Goal: Transaction & Acquisition: Purchase product/service

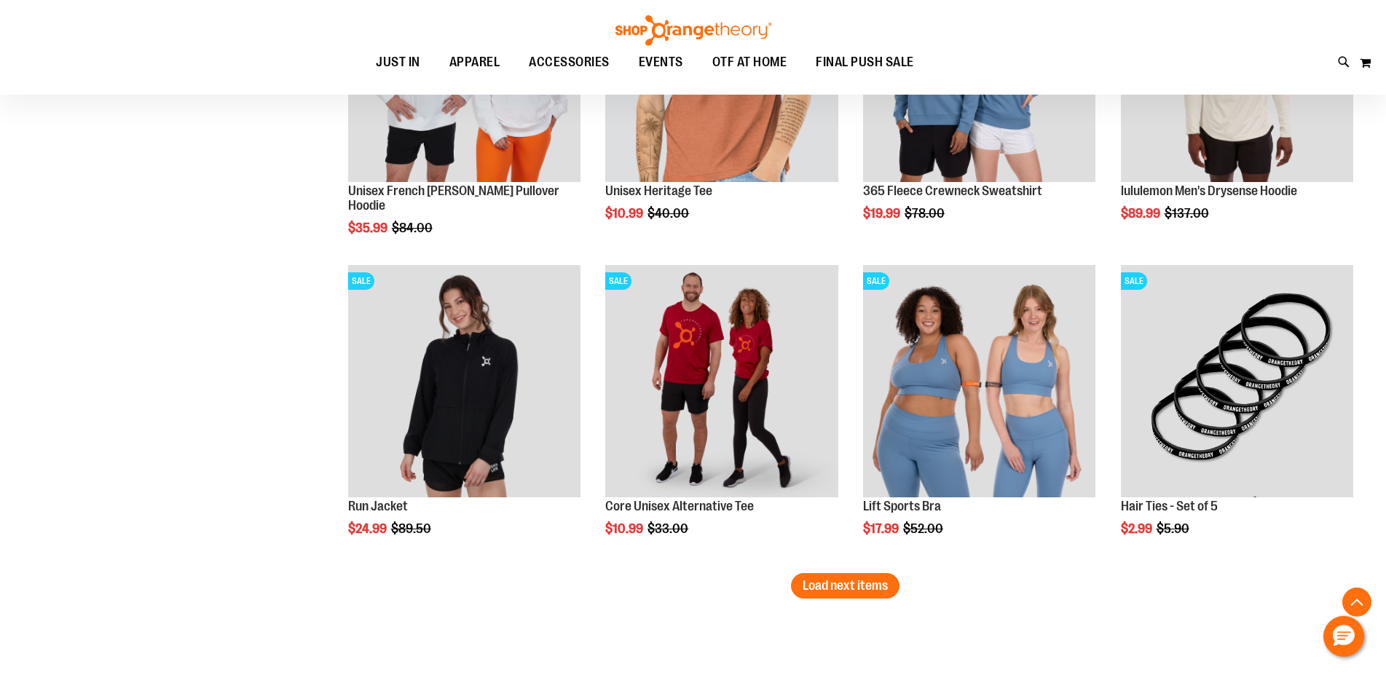
scroll to position [5398, 0]
click at [871, 586] on span "Load next items" at bounding box center [845, 585] width 85 height 15
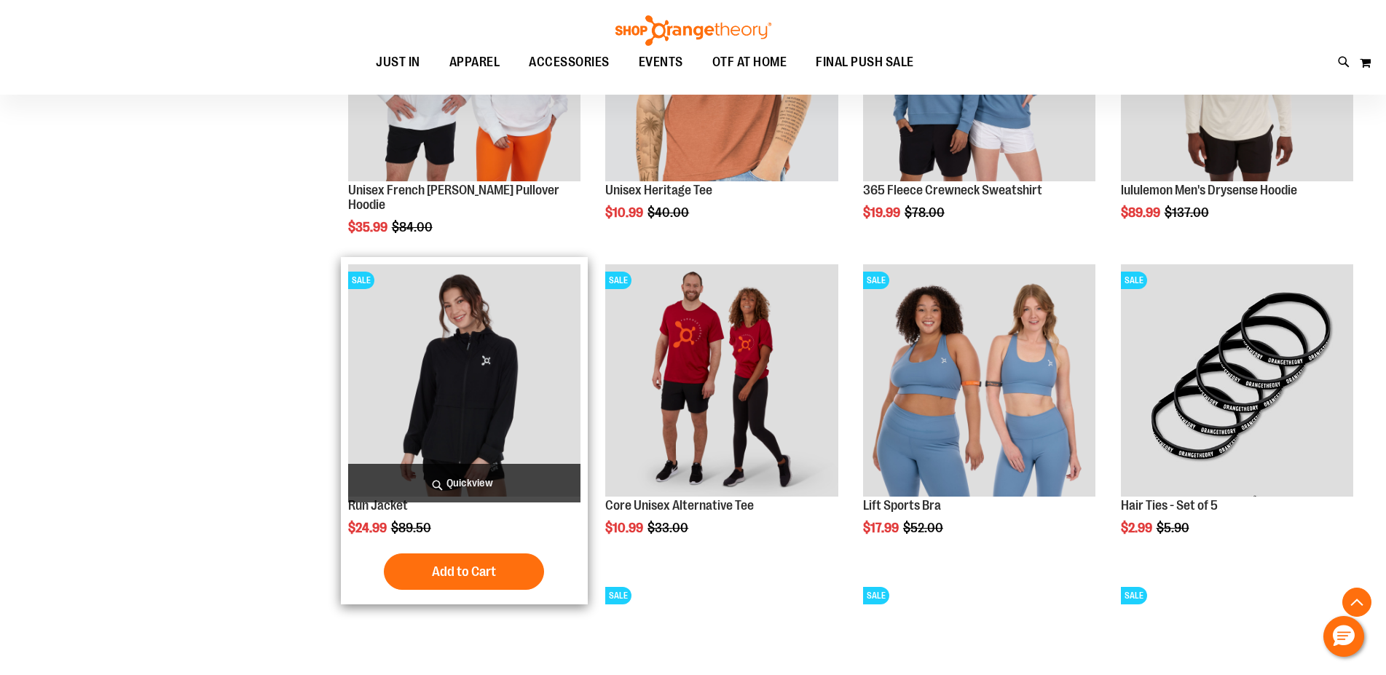
click at [490, 391] on img "product" at bounding box center [464, 380] width 232 height 232
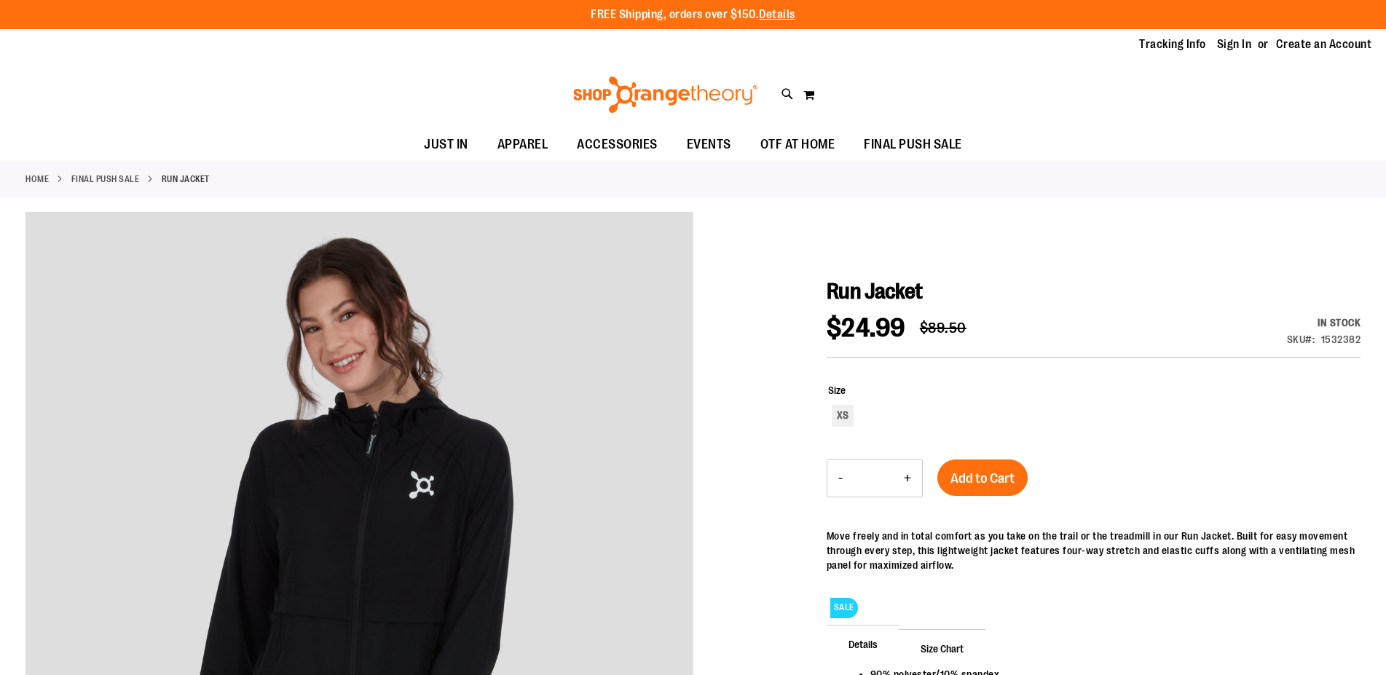
scroll to position [297, 0]
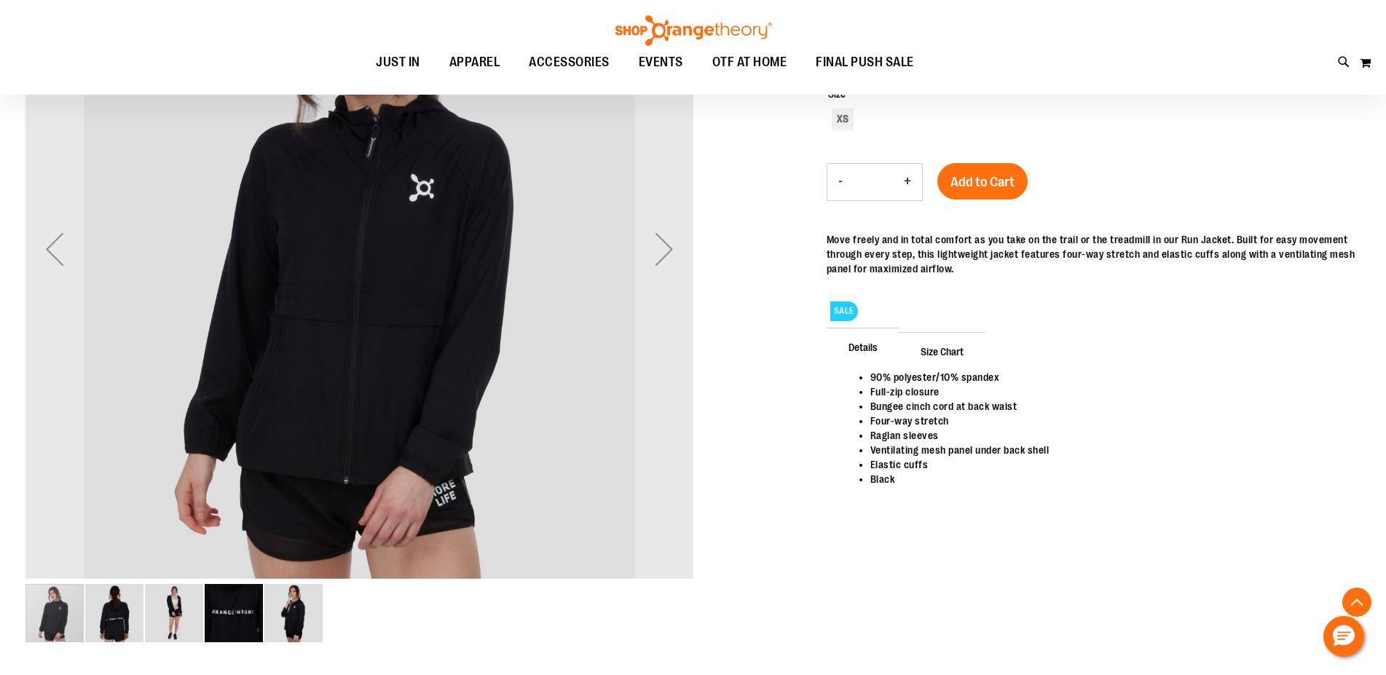
click at [107, 616] on img "image 2 of 5" at bounding box center [114, 613] width 58 height 58
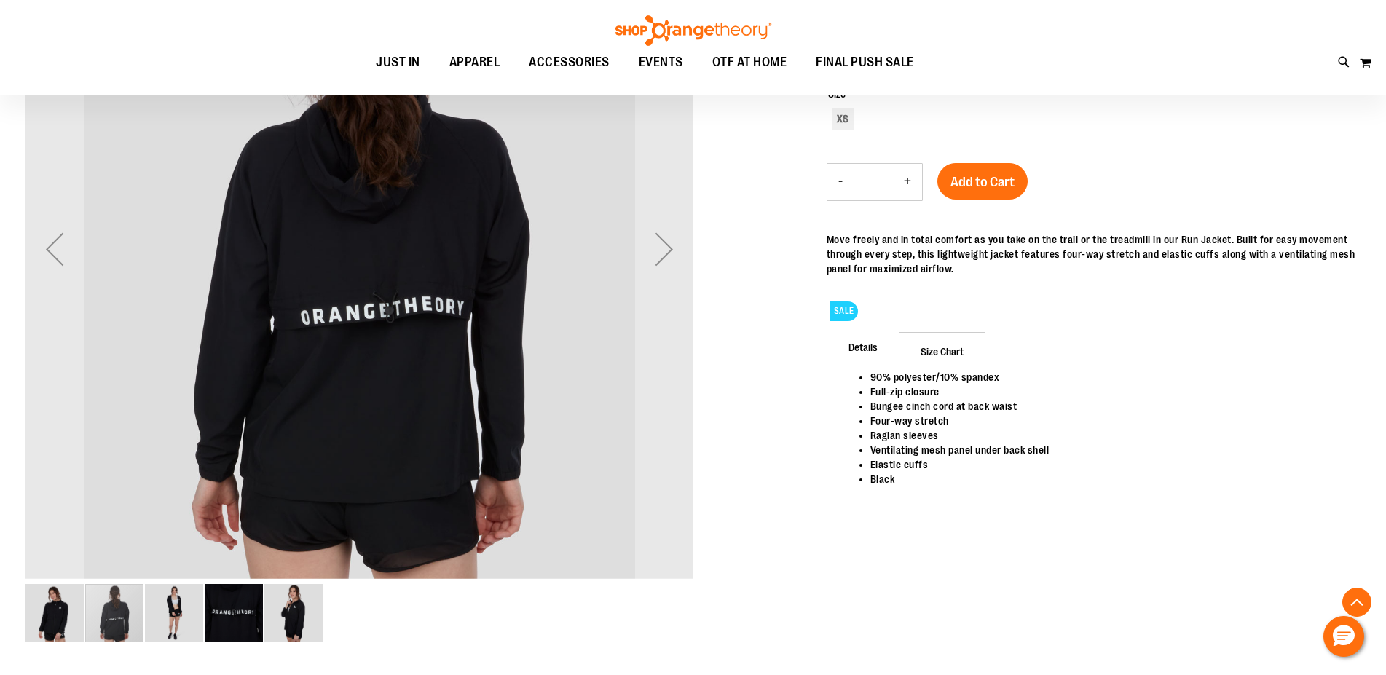
click at [189, 616] on img "image 3 of 5" at bounding box center [174, 613] width 58 height 58
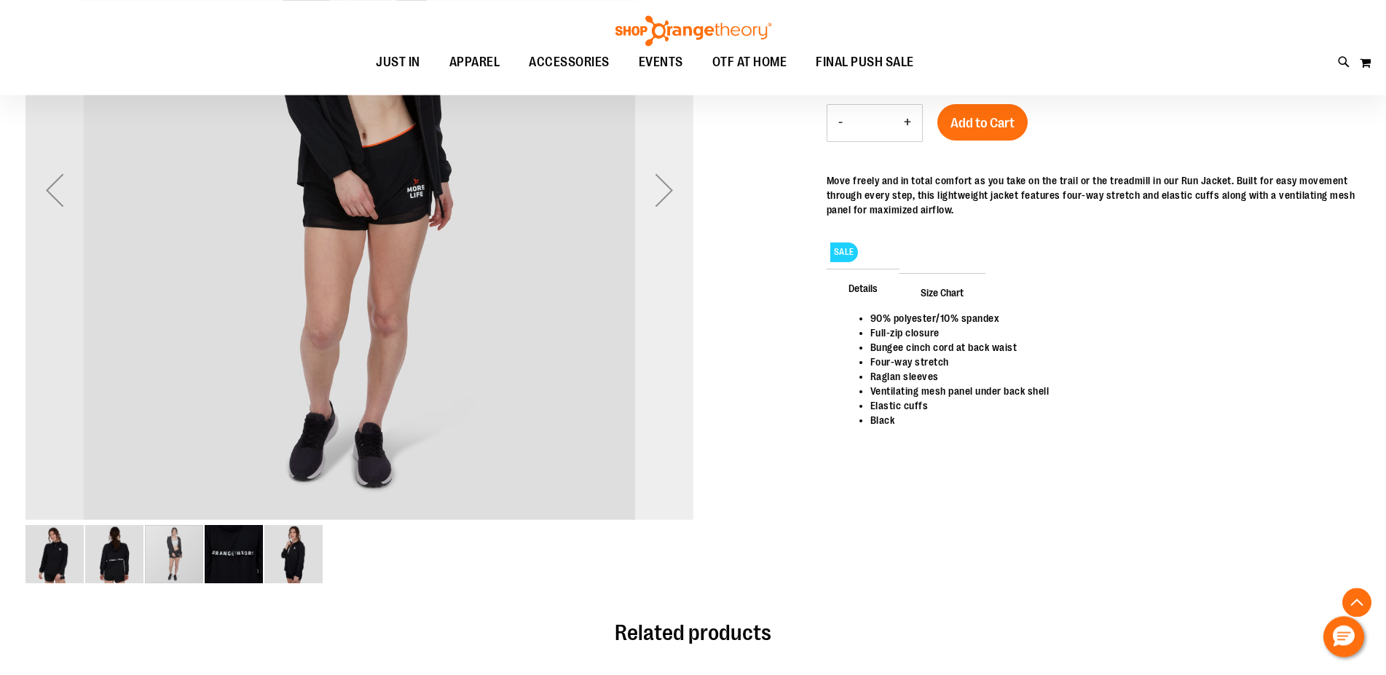
scroll to position [445, 0]
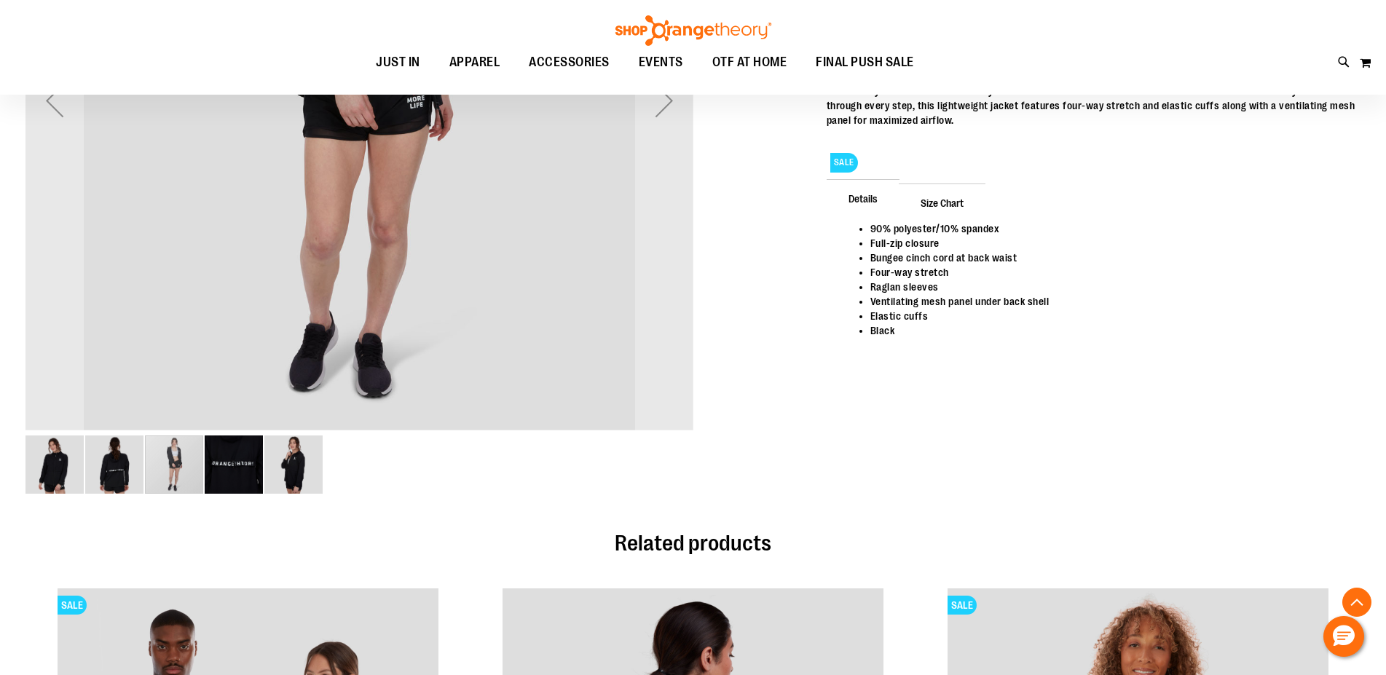
click at [230, 476] on img "image 4 of 5" at bounding box center [234, 465] width 58 height 58
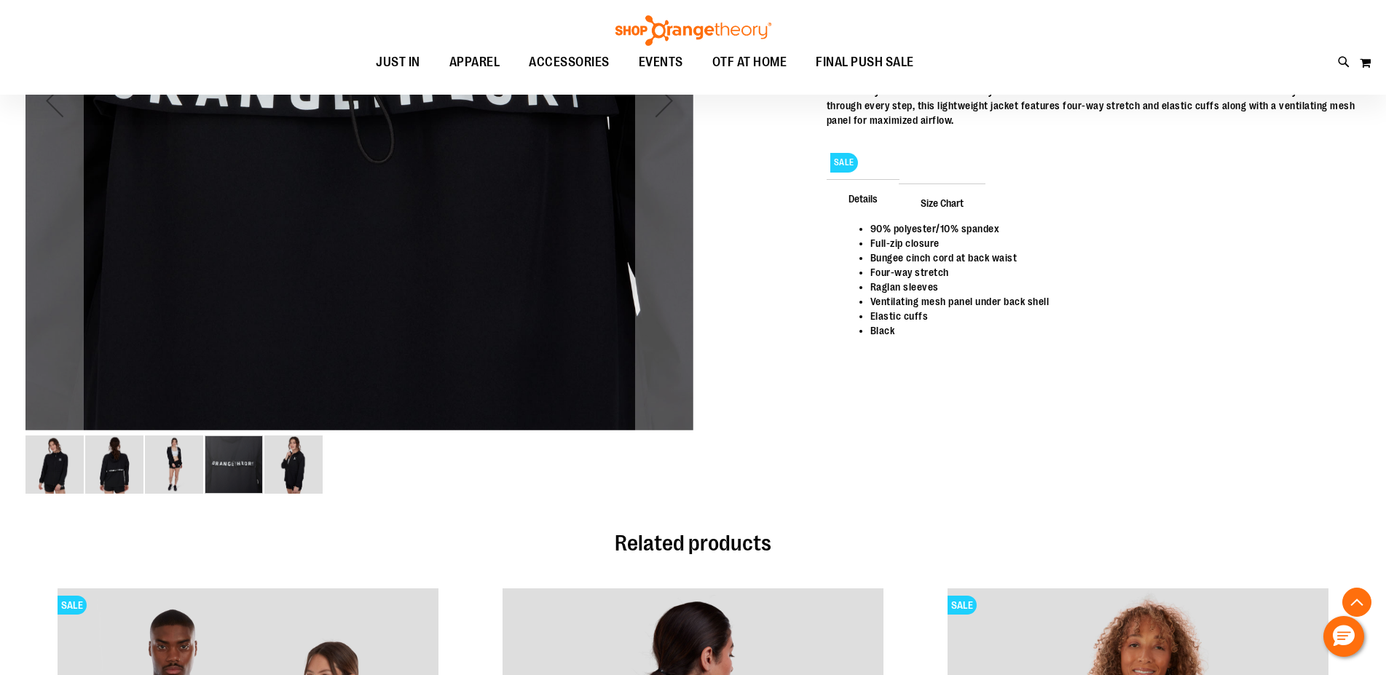
click at [291, 475] on img "image 5 of 5" at bounding box center [293, 465] width 58 height 58
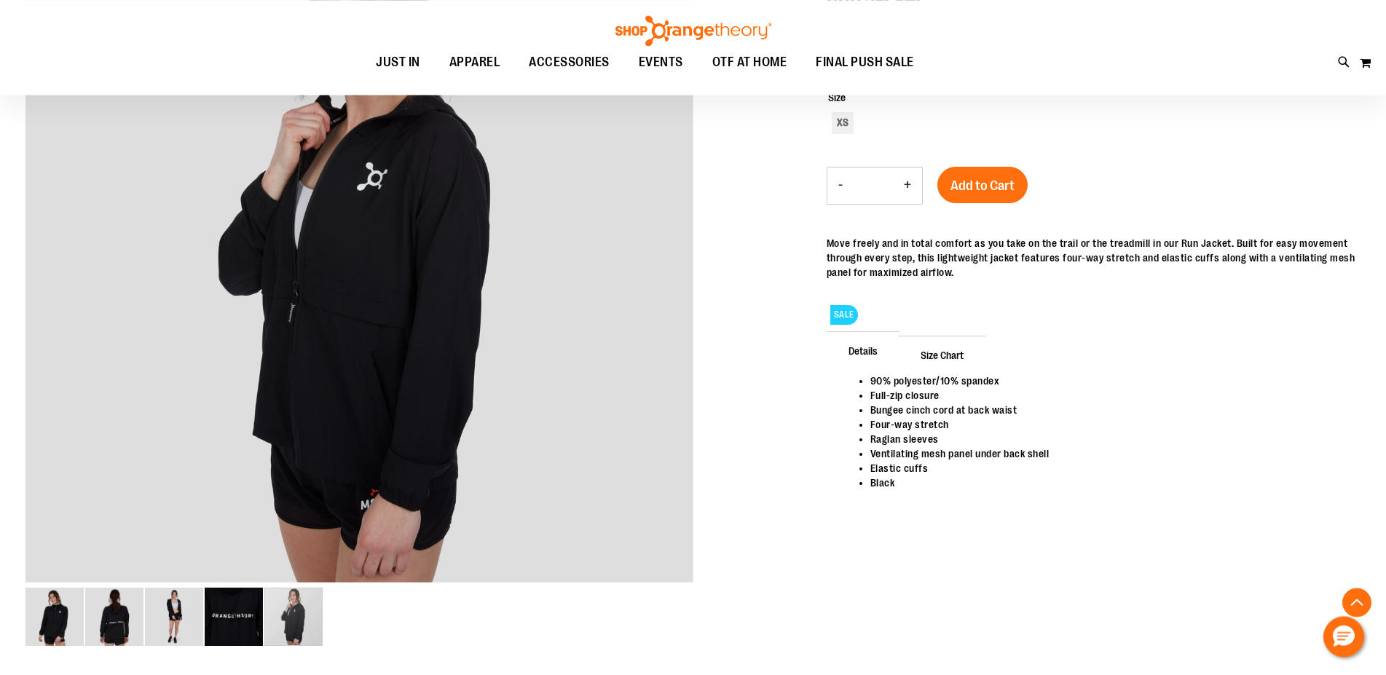
scroll to position [297, 0]
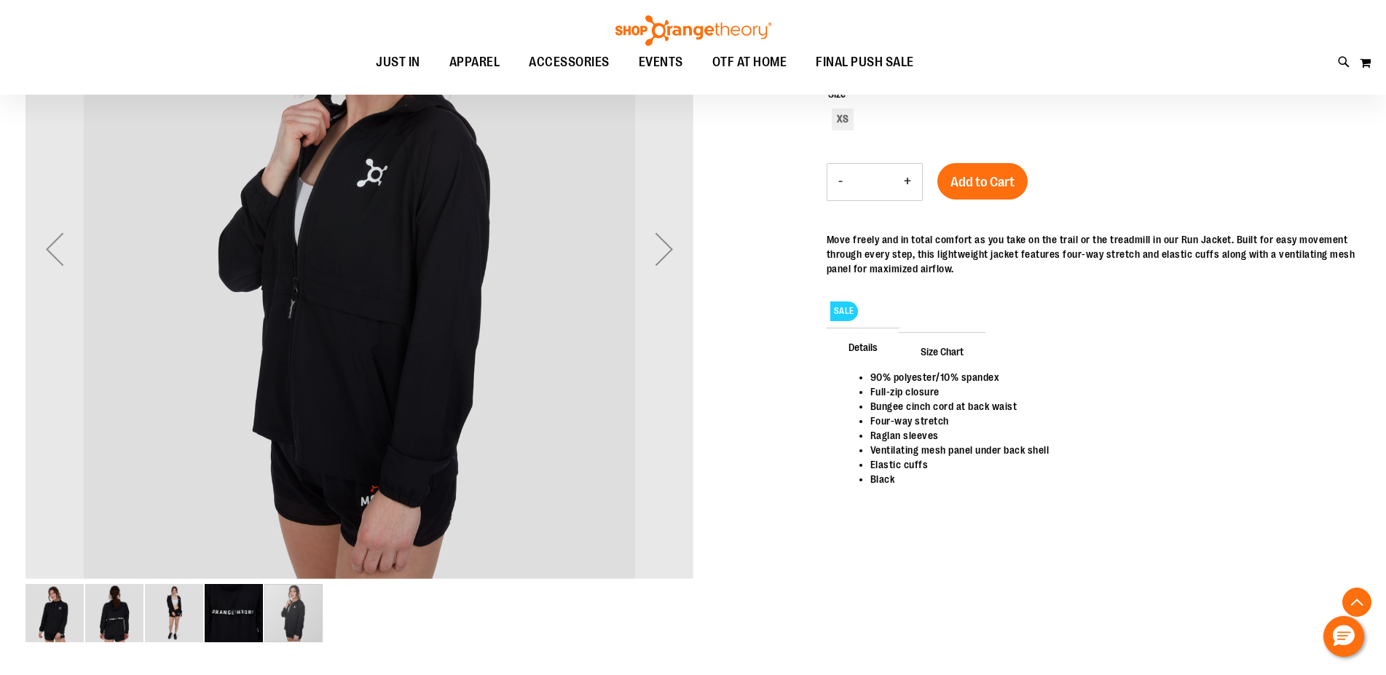
click at [47, 621] on img "image 1 of 5" at bounding box center [54, 613] width 58 height 58
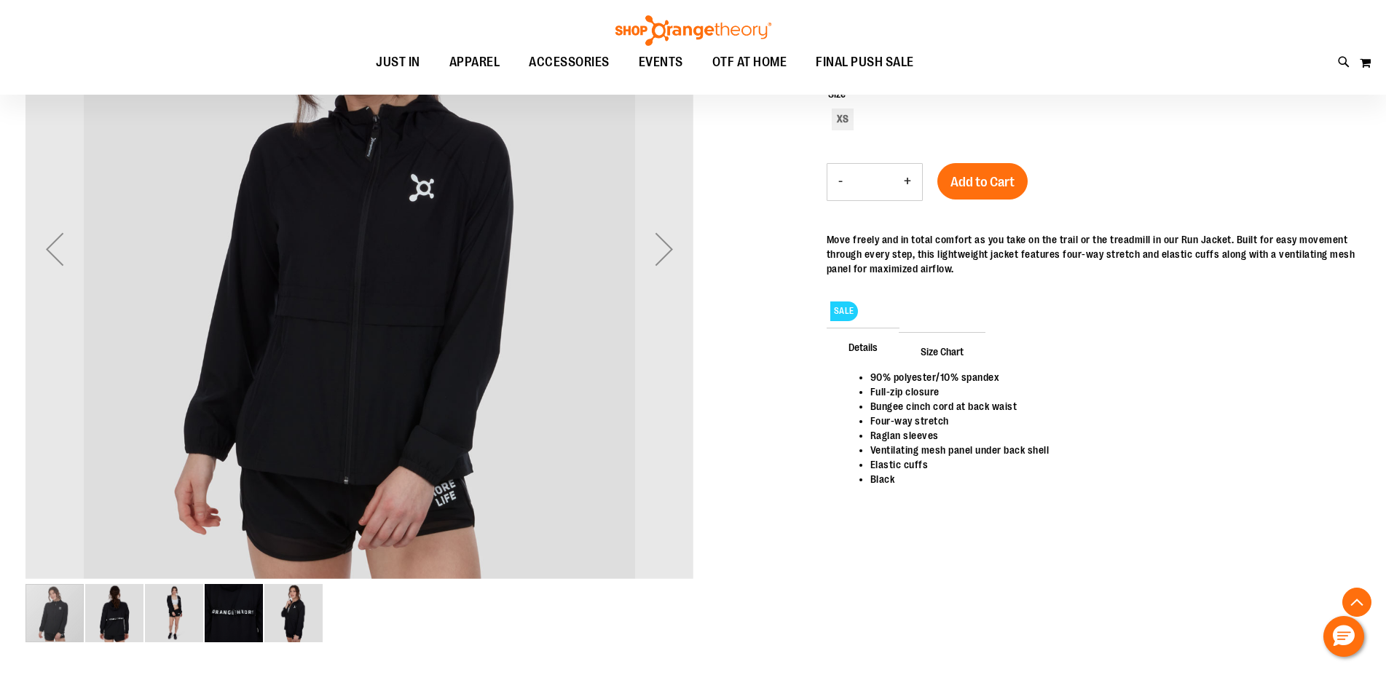
click at [117, 627] on img "image 2 of 5" at bounding box center [114, 613] width 58 height 58
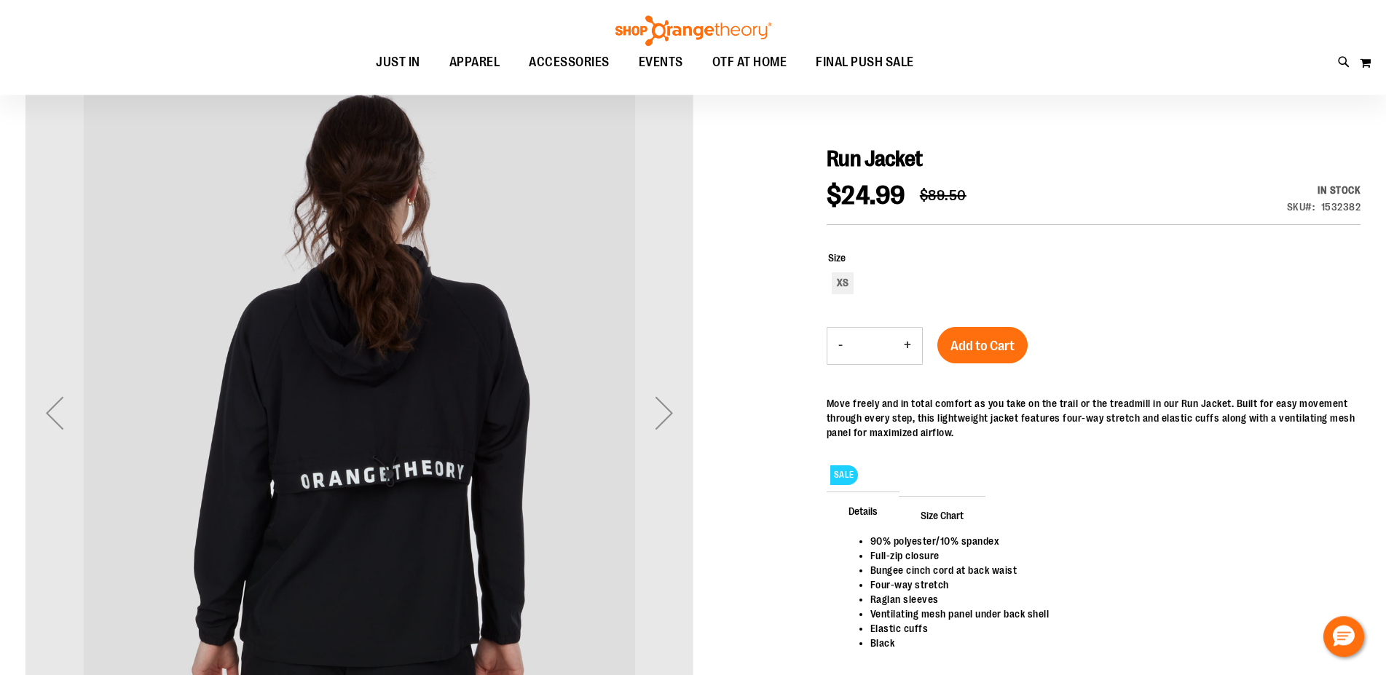
scroll to position [0, 0]
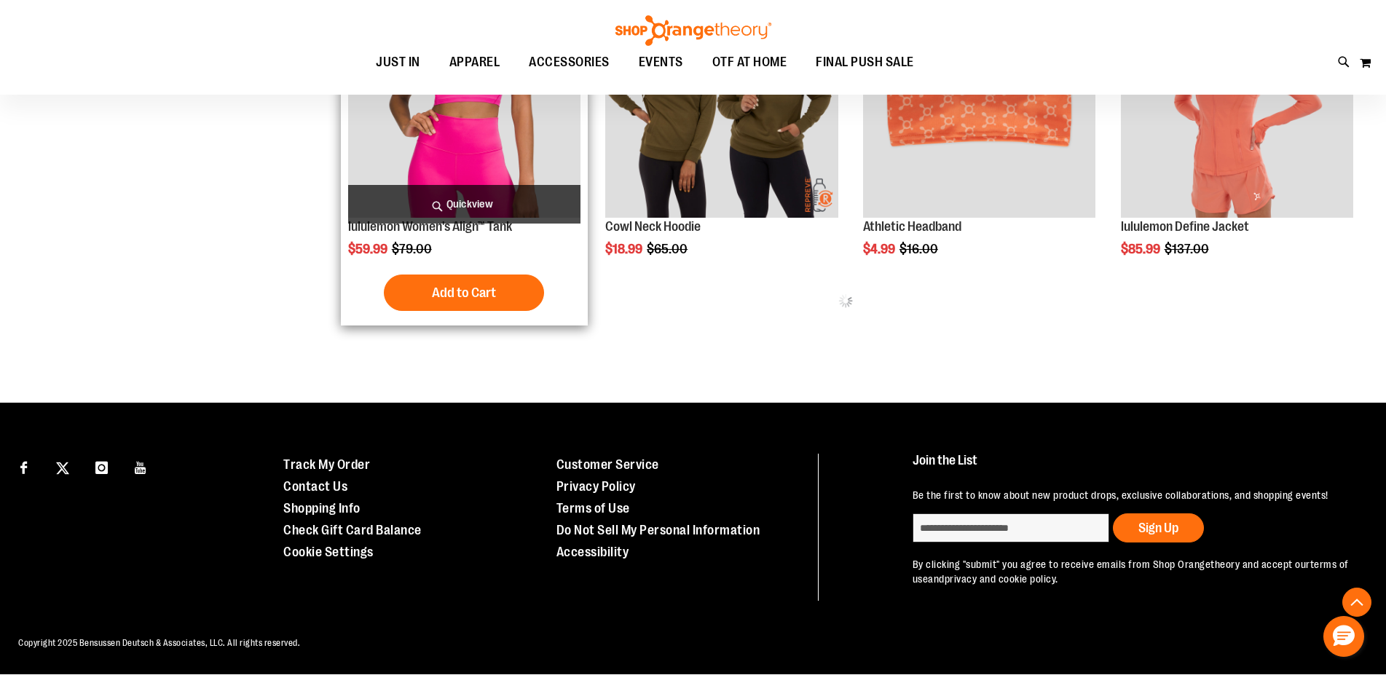
scroll to position [796, 0]
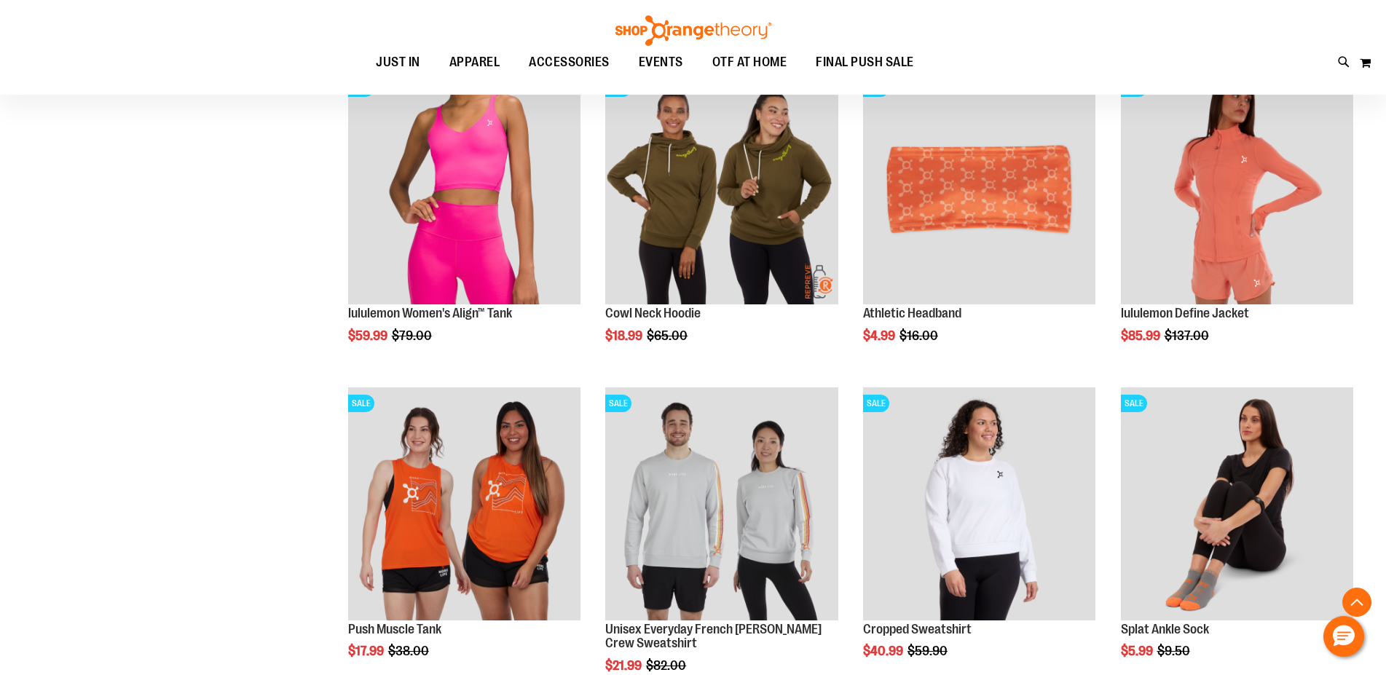
scroll to position [870, 0]
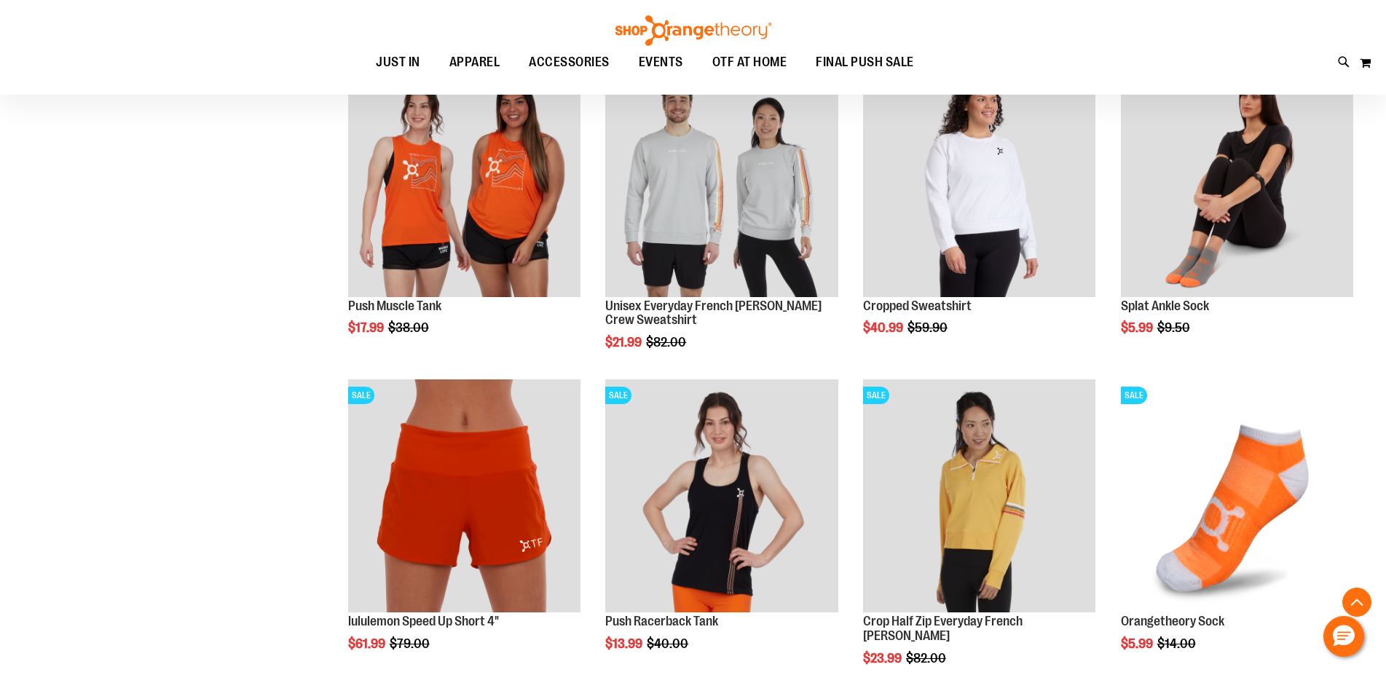
scroll to position [1167, 0]
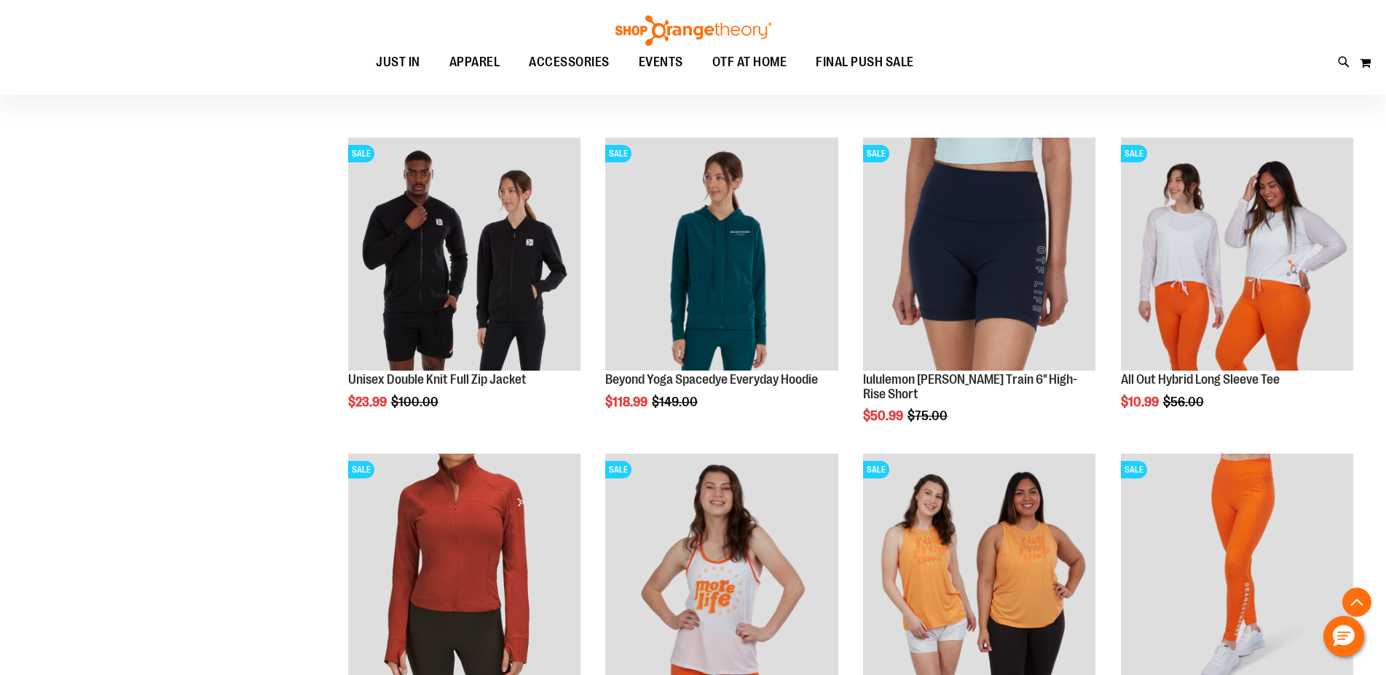
scroll to position [2430, 0]
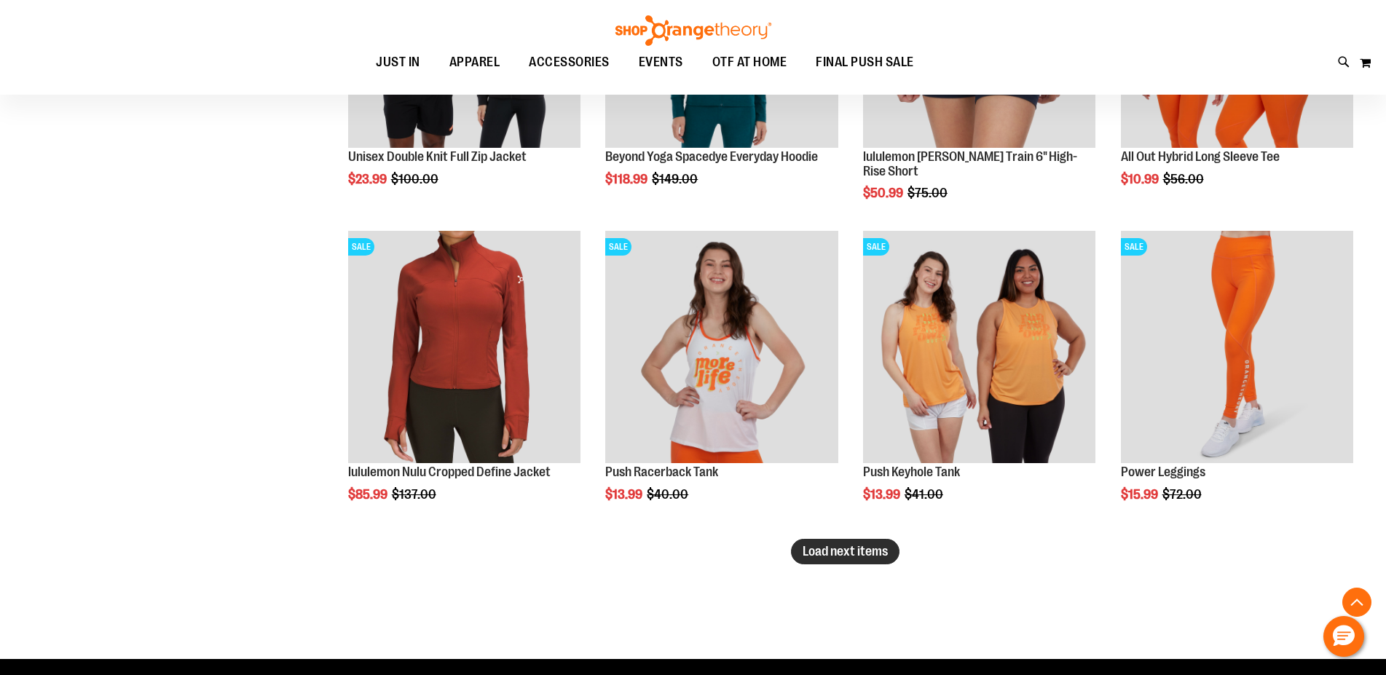
click at [867, 556] on span "Load next items" at bounding box center [845, 551] width 85 height 15
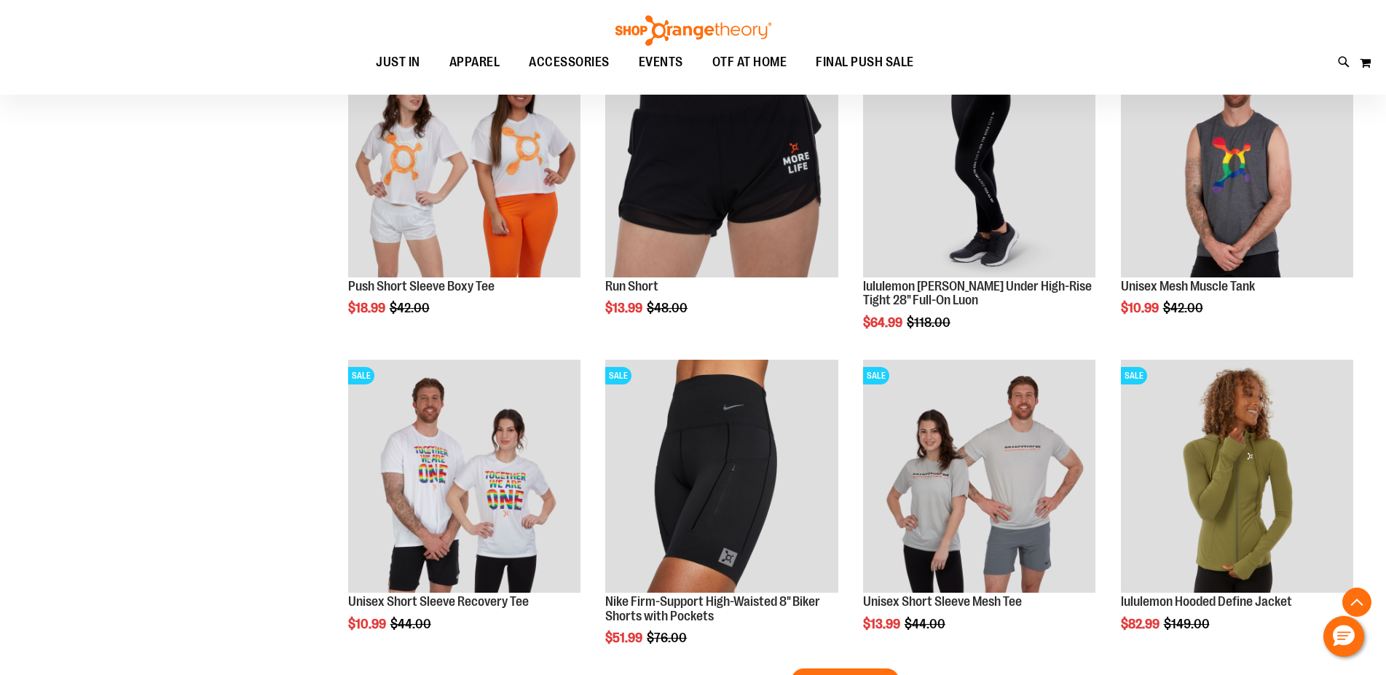
scroll to position [3322, 0]
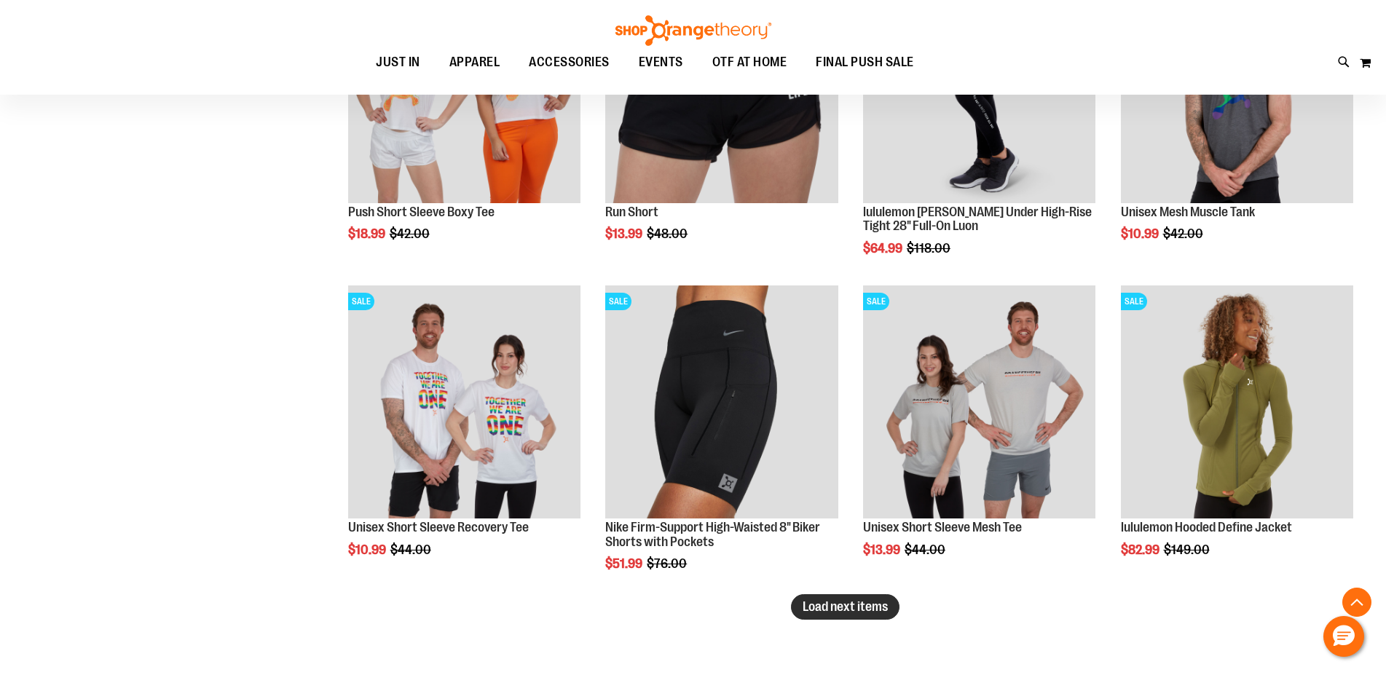
click at [846, 613] on span "Load next items" at bounding box center [845, 607] width 85 height 15
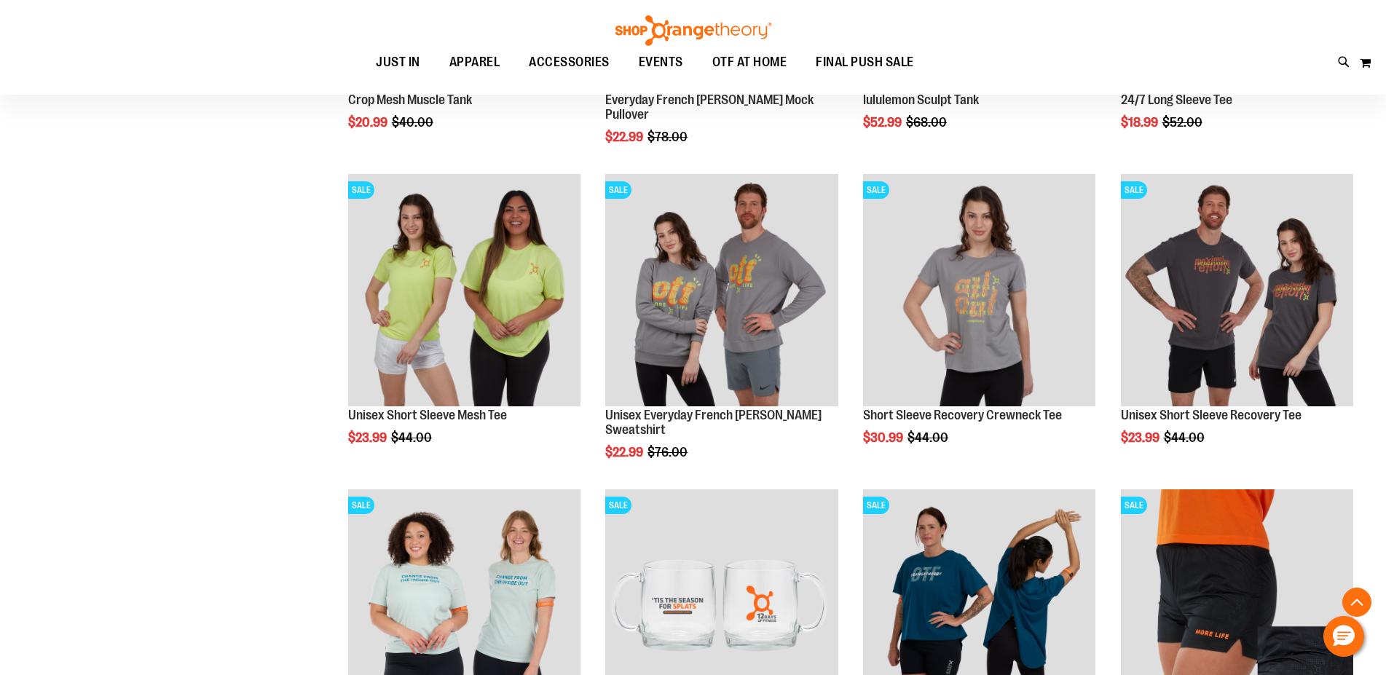
scroll to position [4288, 0]
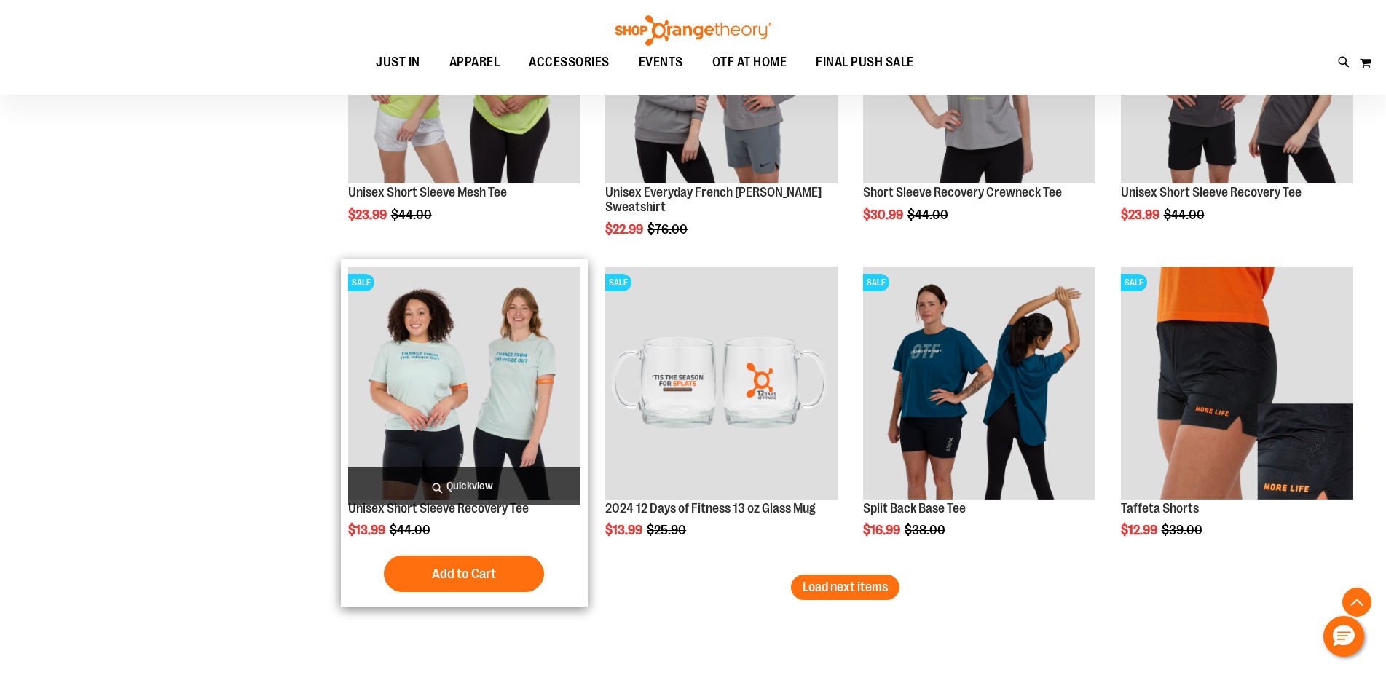
click at [486, 384] on img "product" at bounding box center [464, 383] width 232 height 232
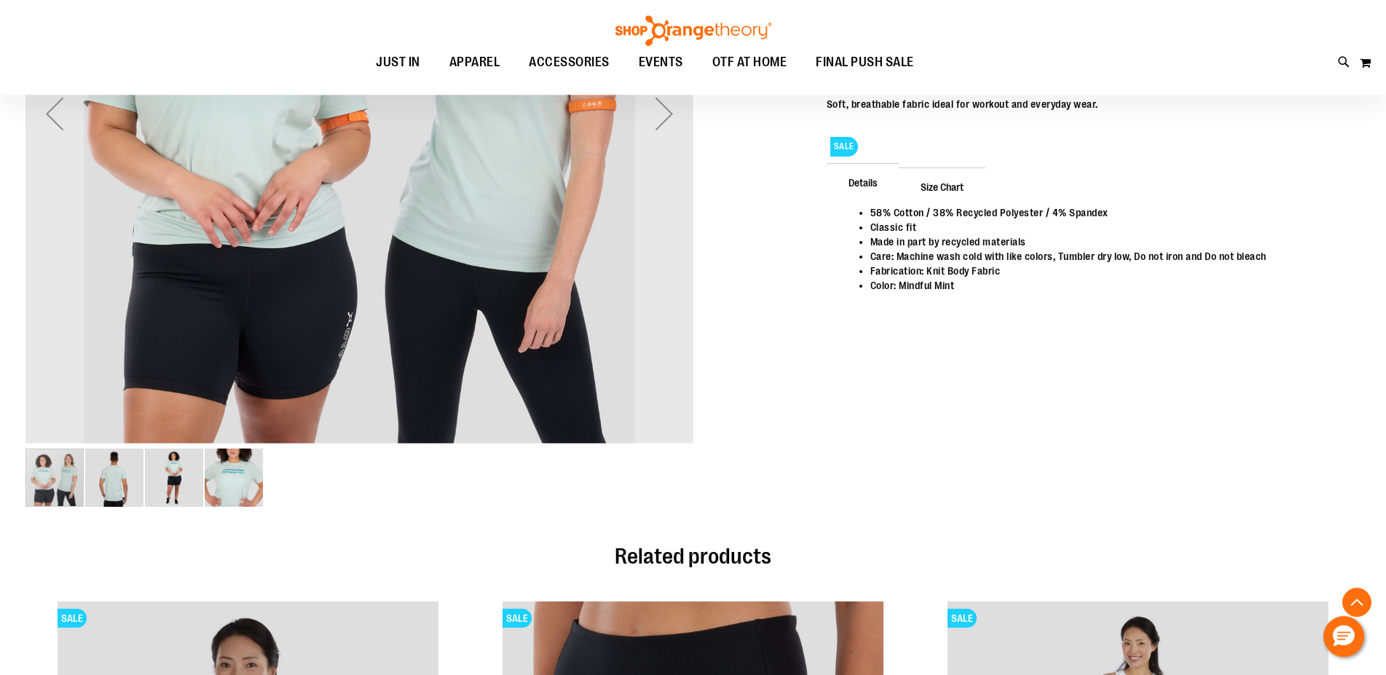
scroll to position [445, 0]
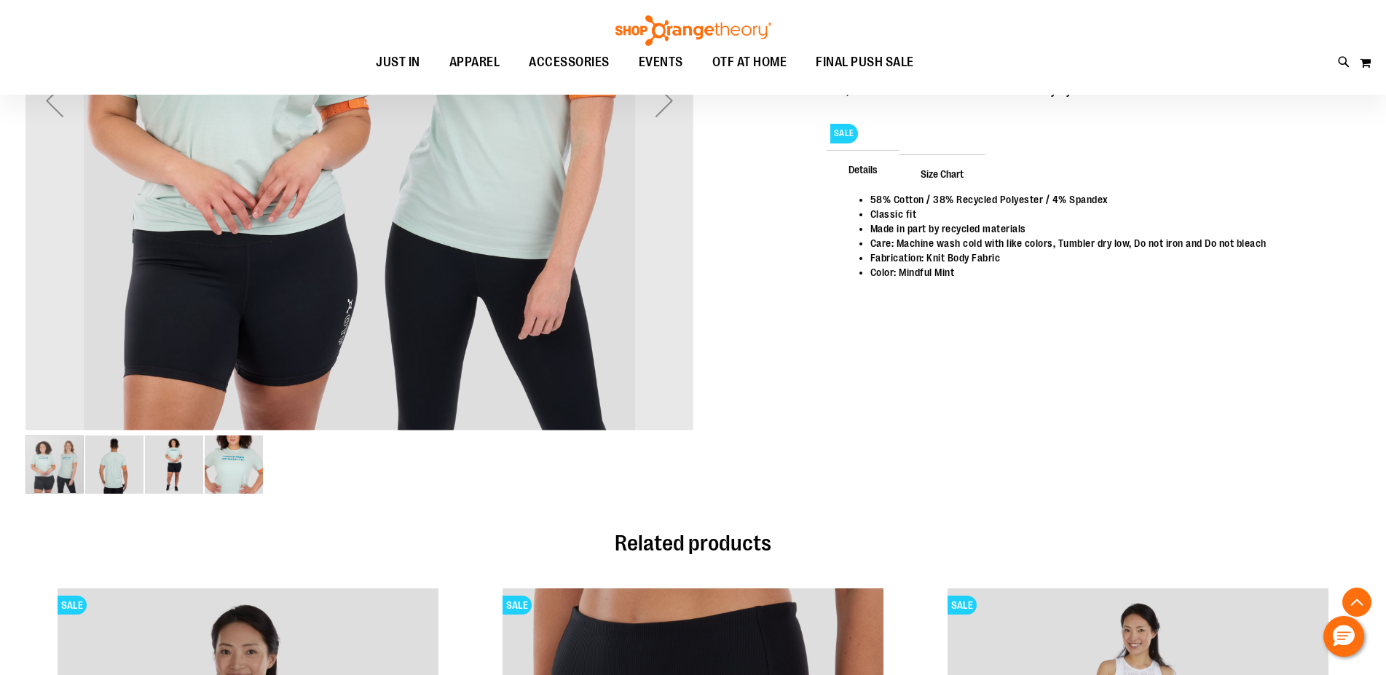
click at [99, 474] on img "image 2 of 4" at bounding box center [114, 465] width 58 height 58
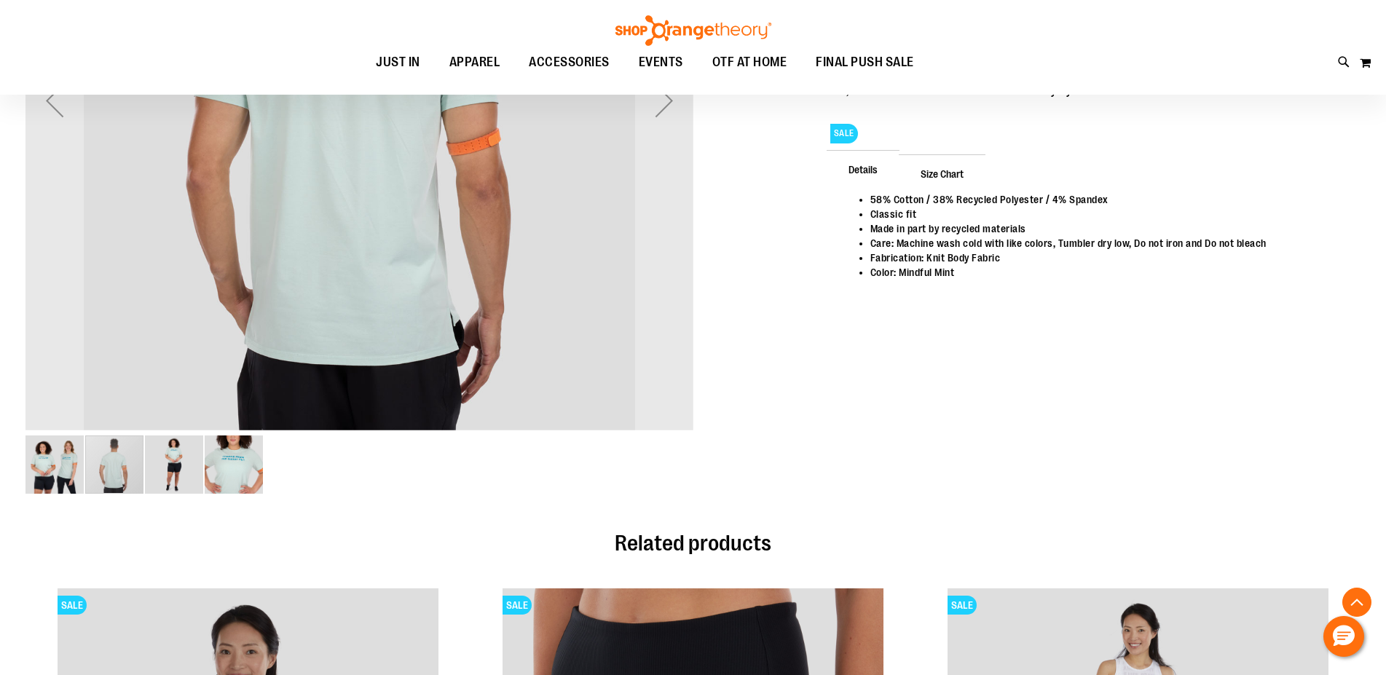
scroll to position [297, 0]
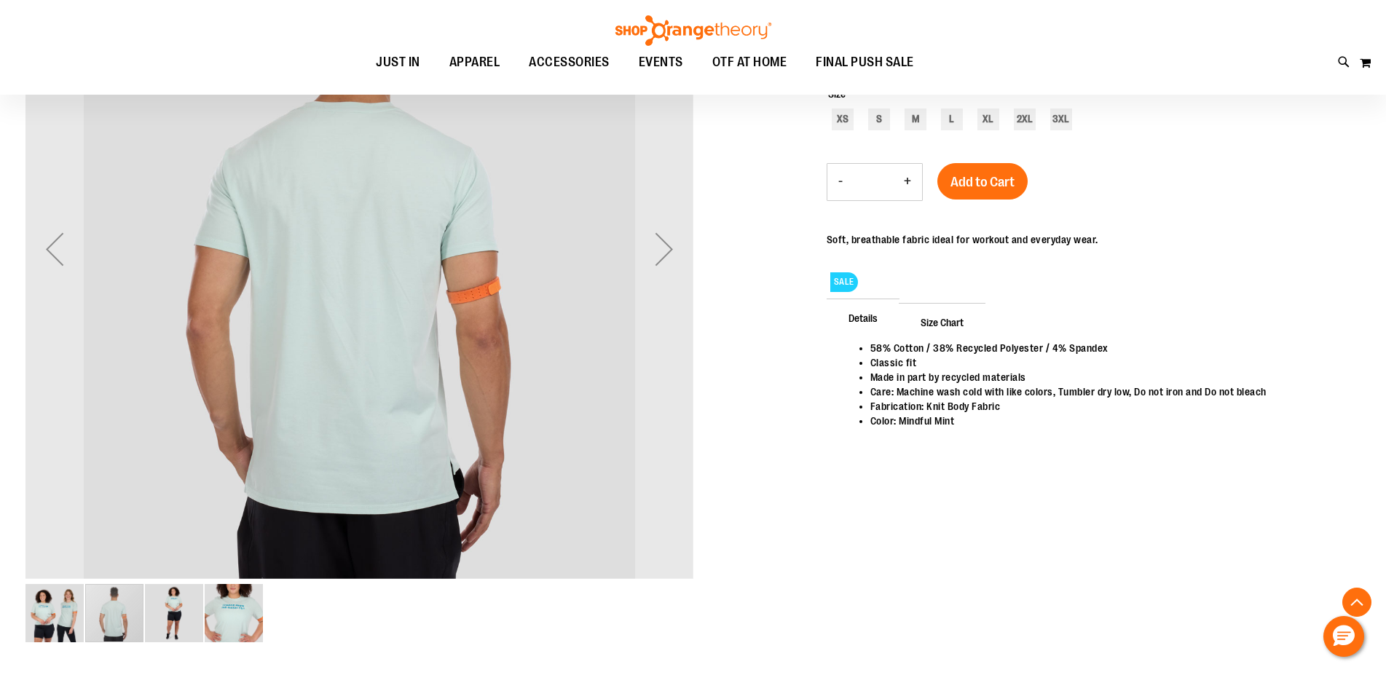
click at [175, 611] on img "image 3 of 4" at bounding box center [174, 613] width 58 height 58
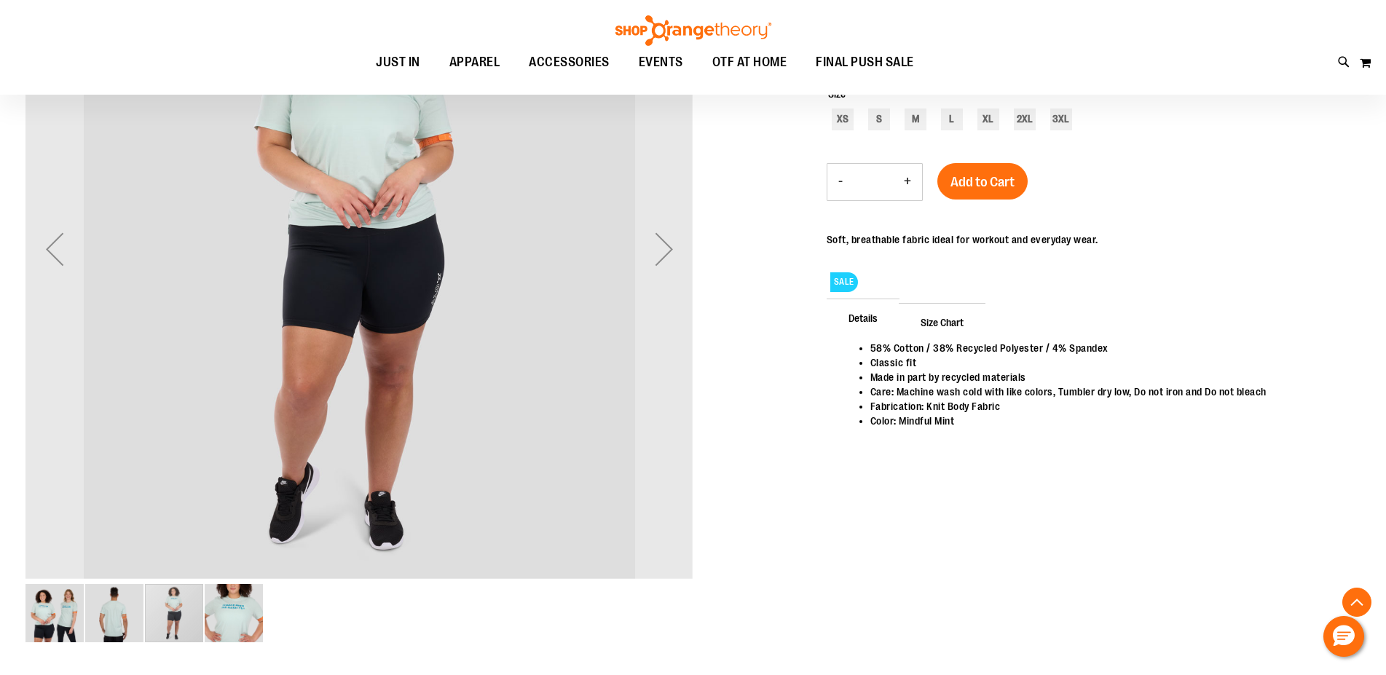
click at [236, 616] on img "image 4 of 4" at bounding box center [234, 613] width 58 height 58
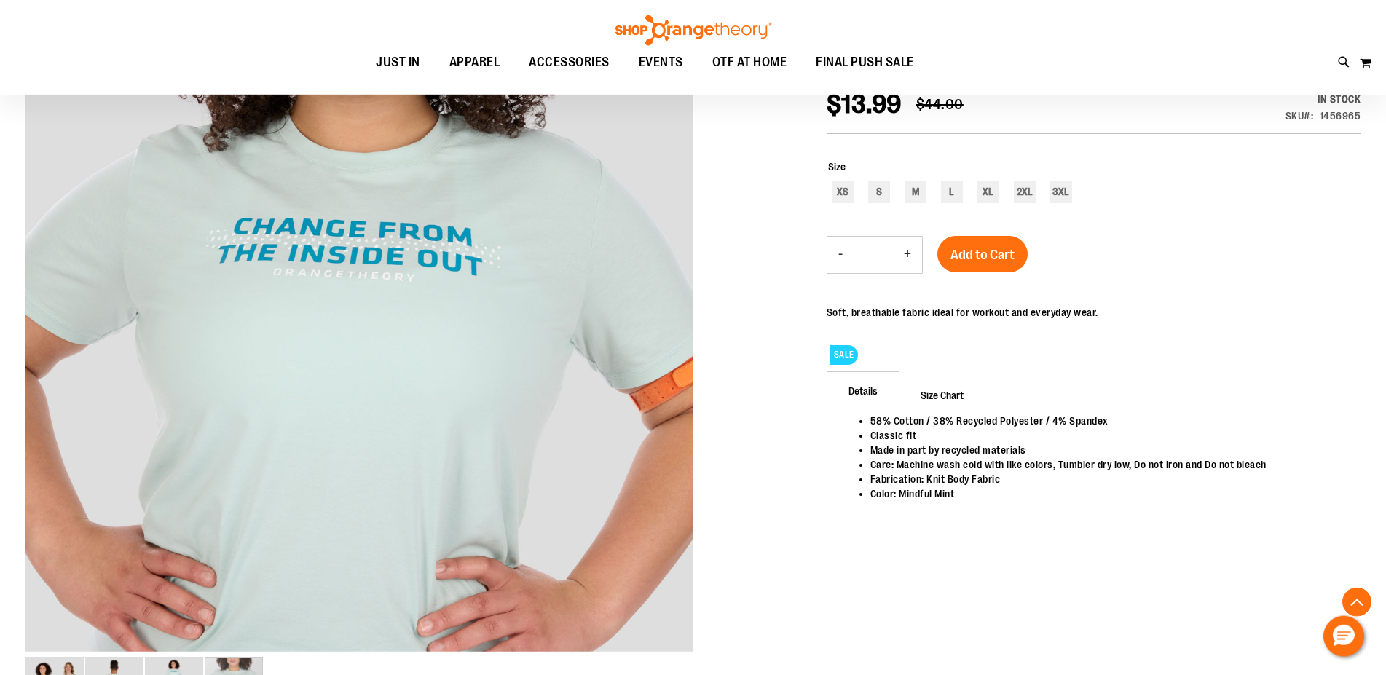
scroll to position [222, 0]
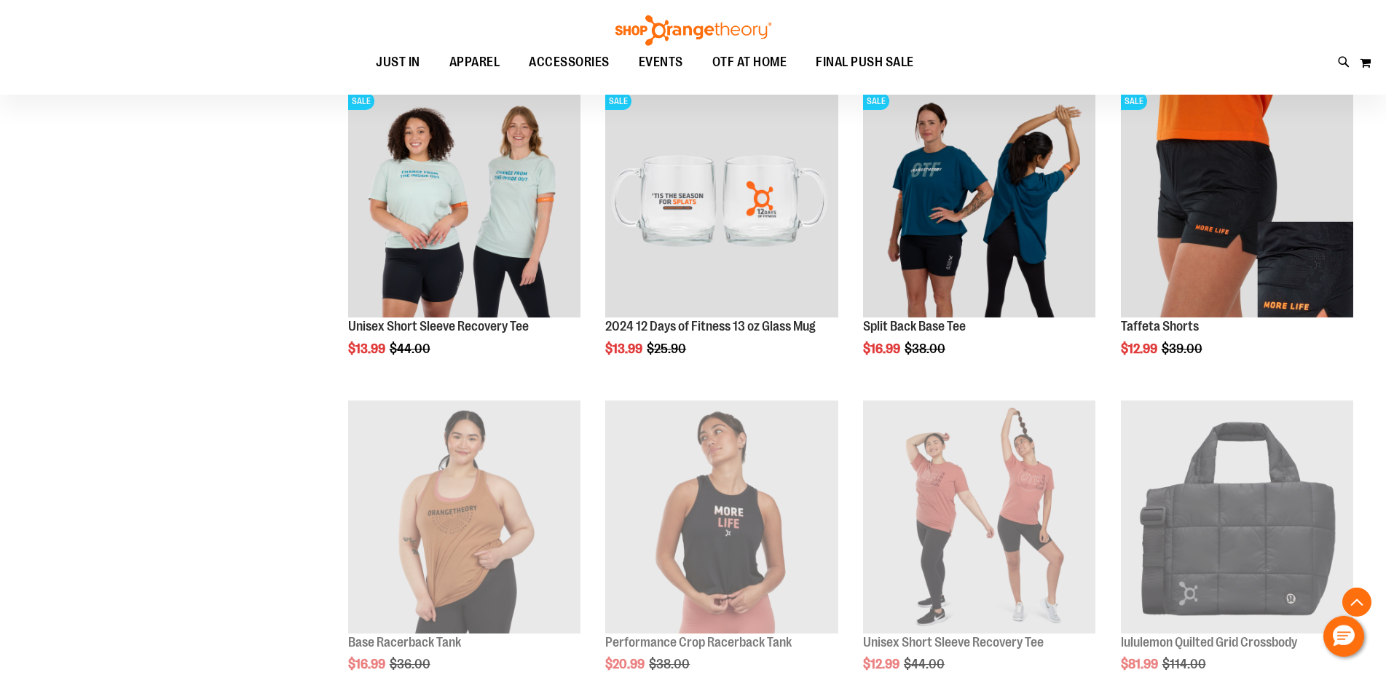
scroll to position [498, 0]
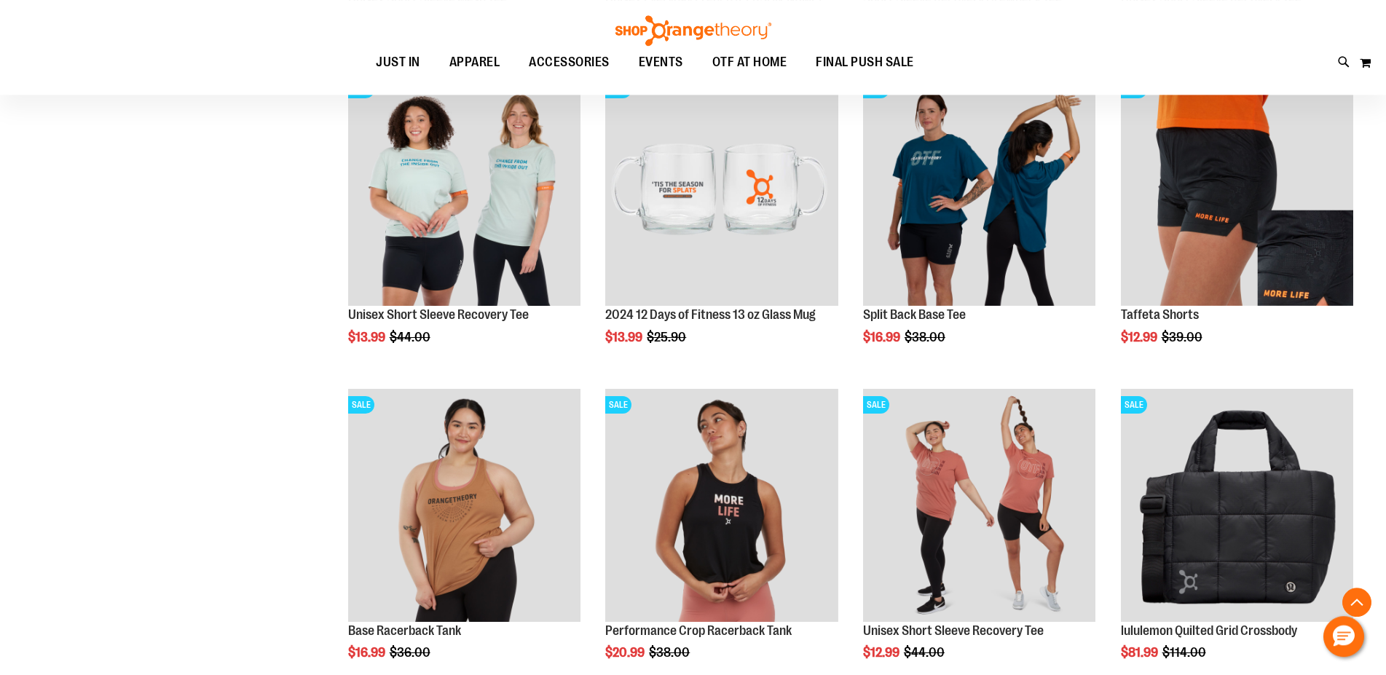
scroll to position [573, 0]
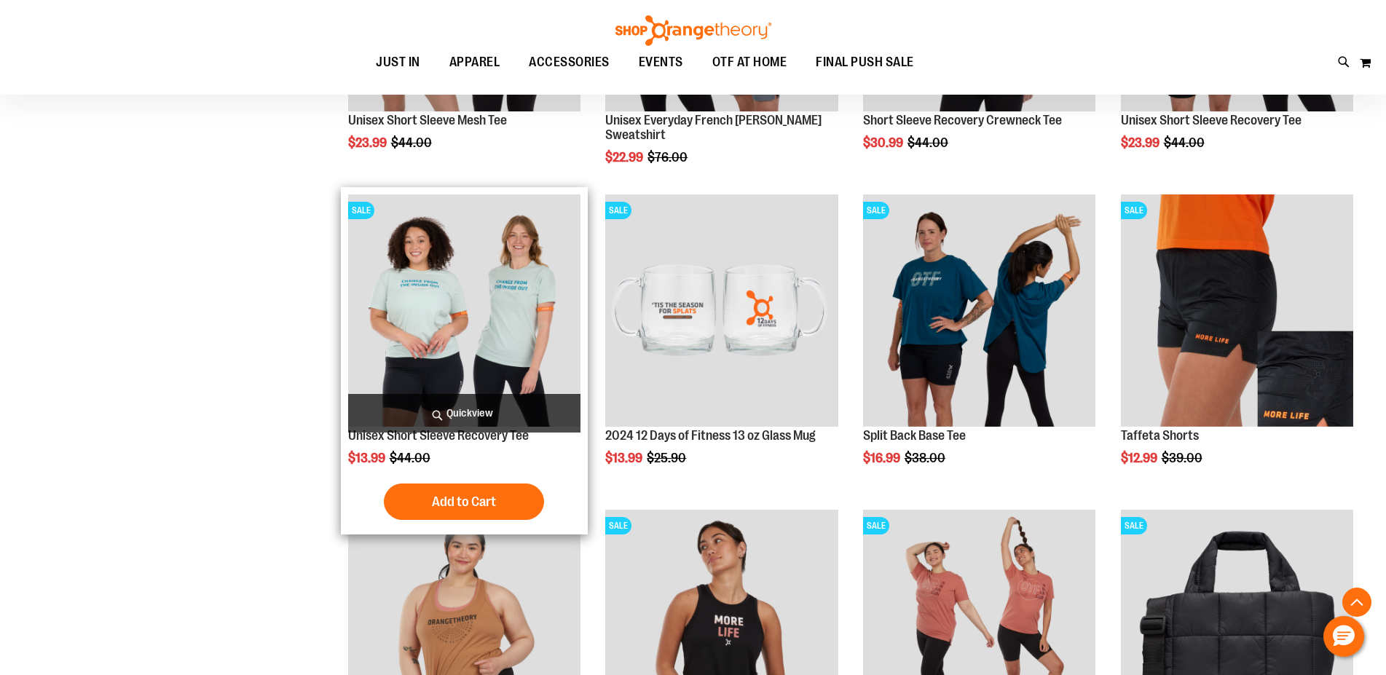
click at [457, 318] on img "product" at bounding box center [464, 311] width 232 height 232
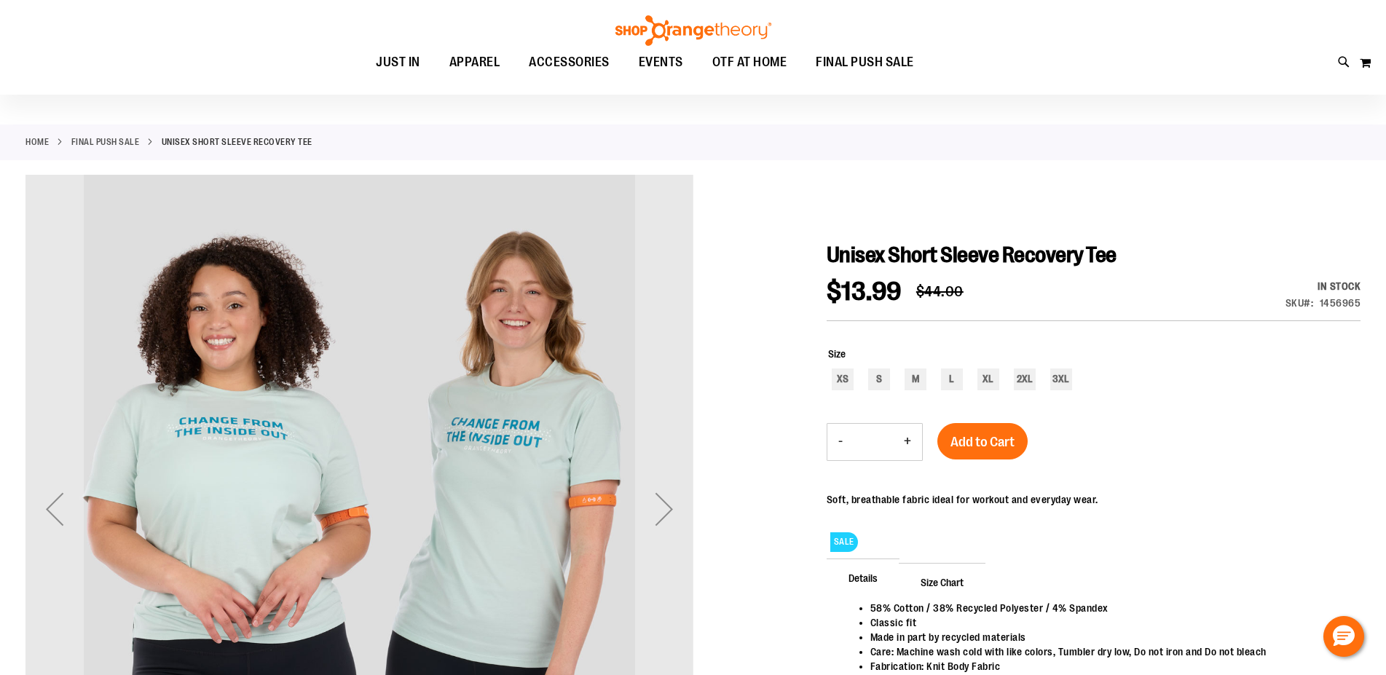
scroll to position [74, 0]
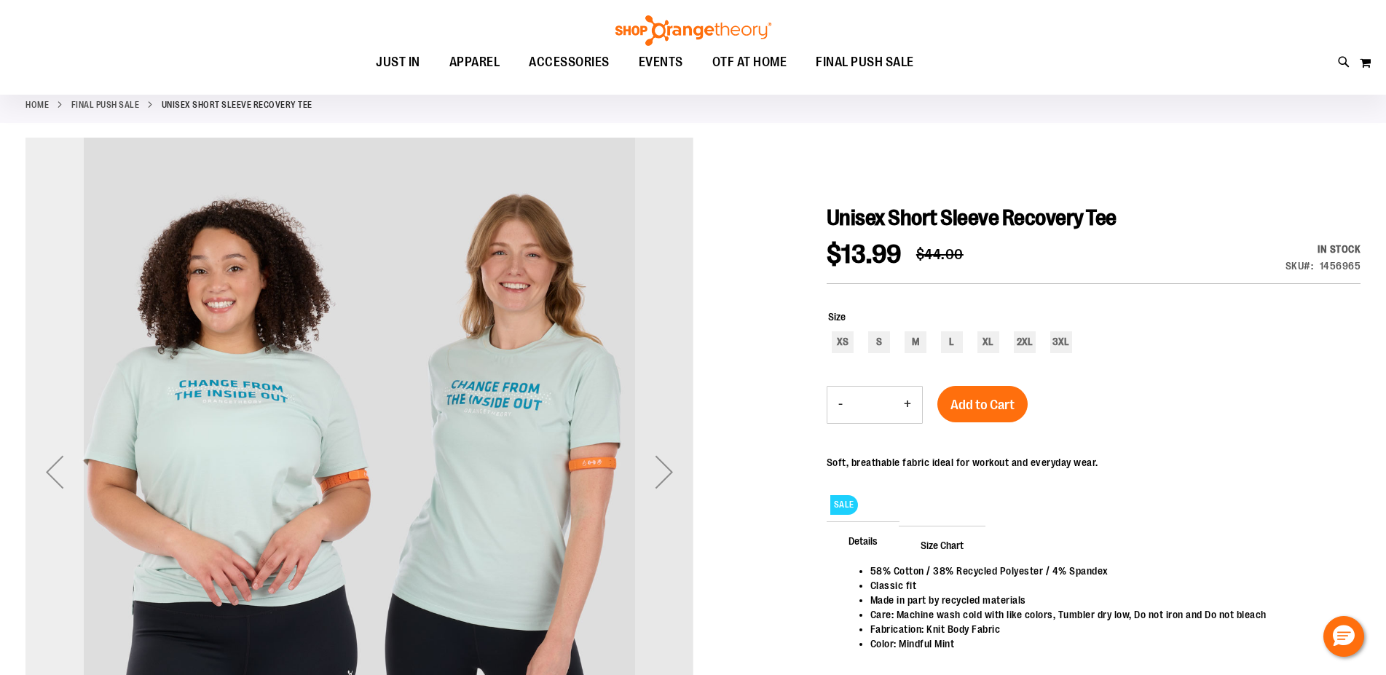
click at [50, 477] on div "Previous" at bounding box center [54, 472] width 58 height 58
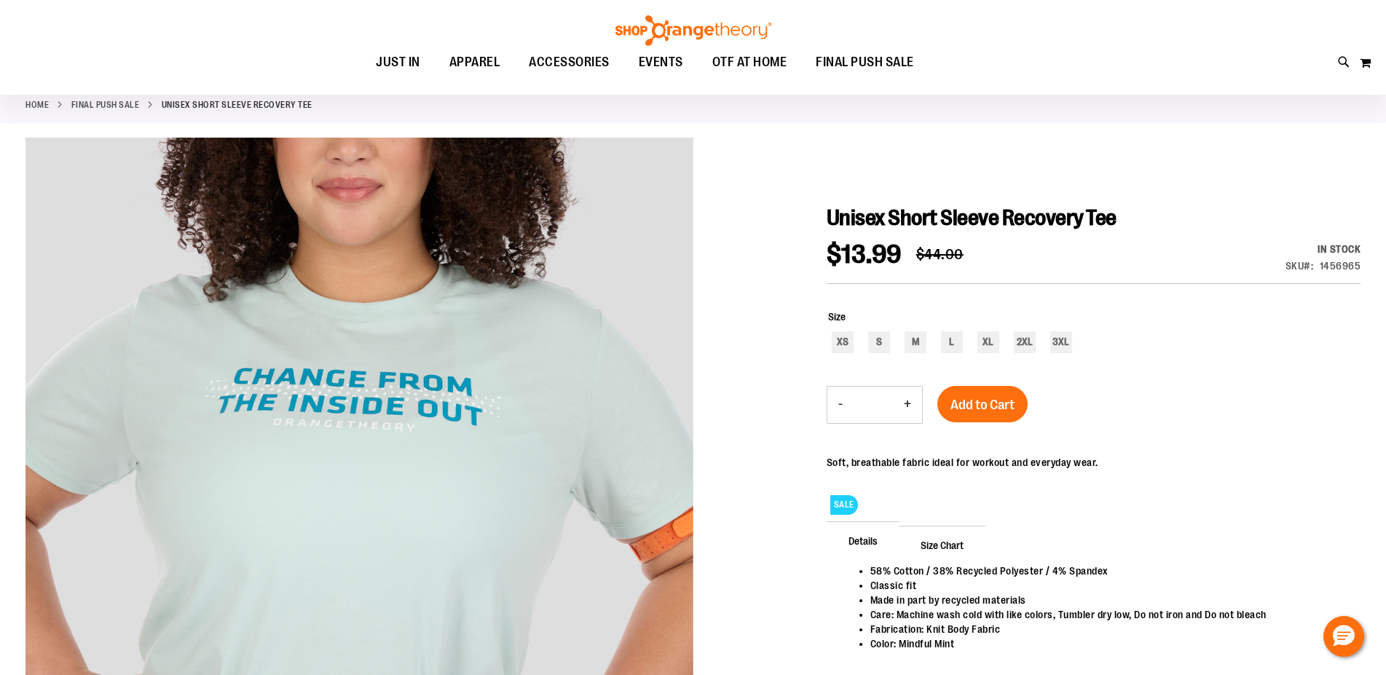
click at [105, 103] on link "FINAL PUSH SALE" at bounding box center [105, 104] width 68 height 13
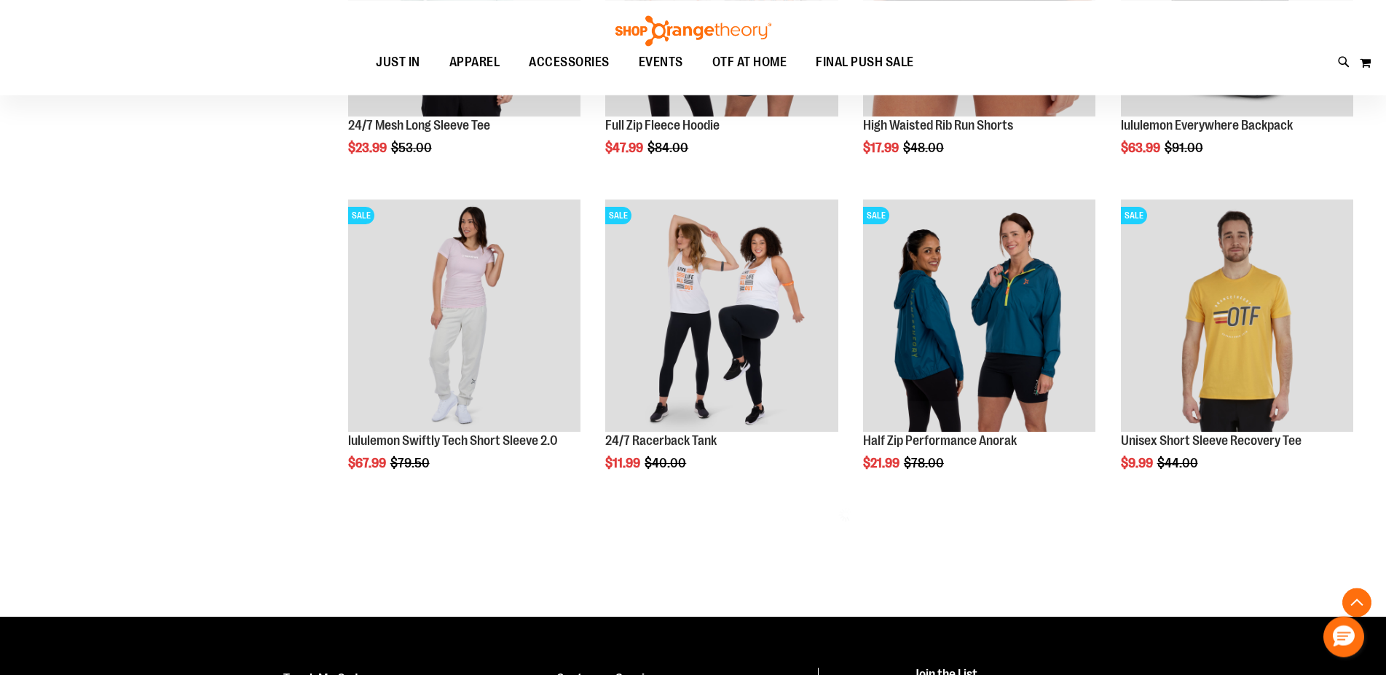
scroll to position [943, 0]
